Goal: Task Accomplishment & Management: Manage account settings

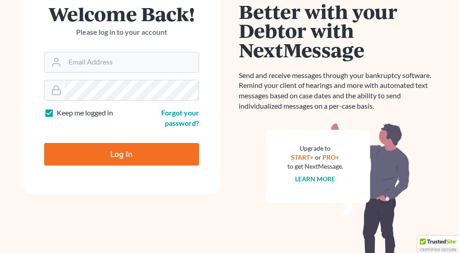
scroll to position [135, 0]
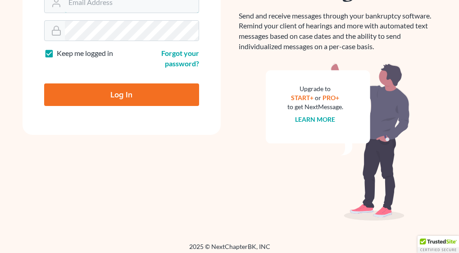
type input "[PERSON_NAME][EMAIL_ADDRESS][DOMAIN_NAME]"
drag, startPoint x: 139, startPoint y: 92, endPoint x: 144, endPoint y: 91, distance: 5.0
click at [140, 92] on input "Log In" at bounding box center [121, 94] width 155 height 23
type input "Thinking..."
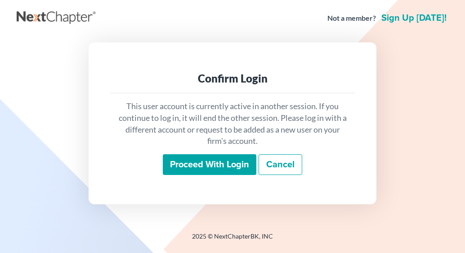
click at [219, 164] on input "Proceed with login" at bounding box center [210, 164] width 94 height 21
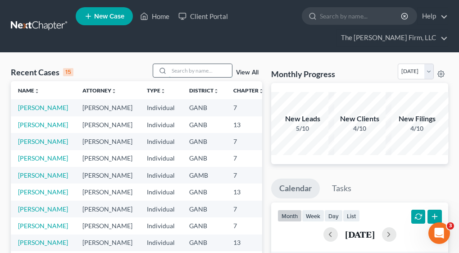
click at [194, 71] on input "search" at bounding box center [200, 70] width 63 height 13
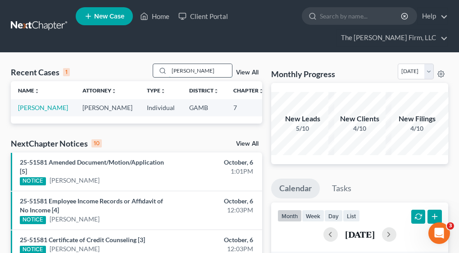
type input "carter"
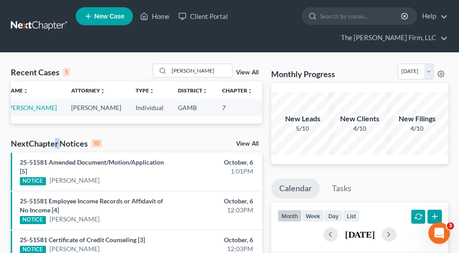
drag, startPoint x: 61, startPoint y: 139, endPoint x: 55, endPoint y: 139, distance: 5.4
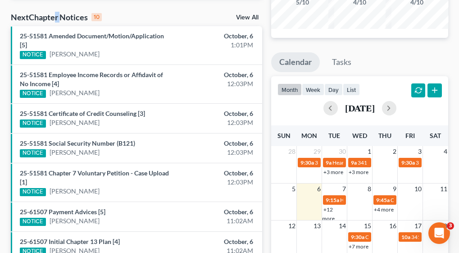
scroll to position [0, 0]
